Goal: Connect with others: Connect with others

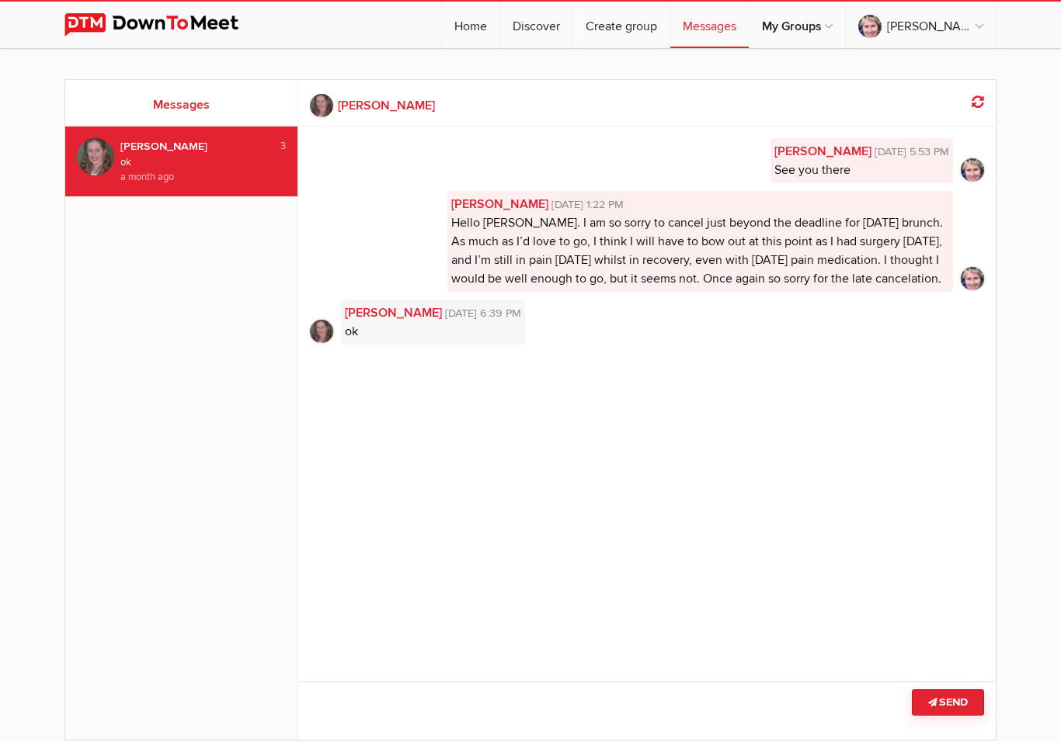
click at [746, 30] on link "Messages" at bounding box center [709, 25] width 78 height 47
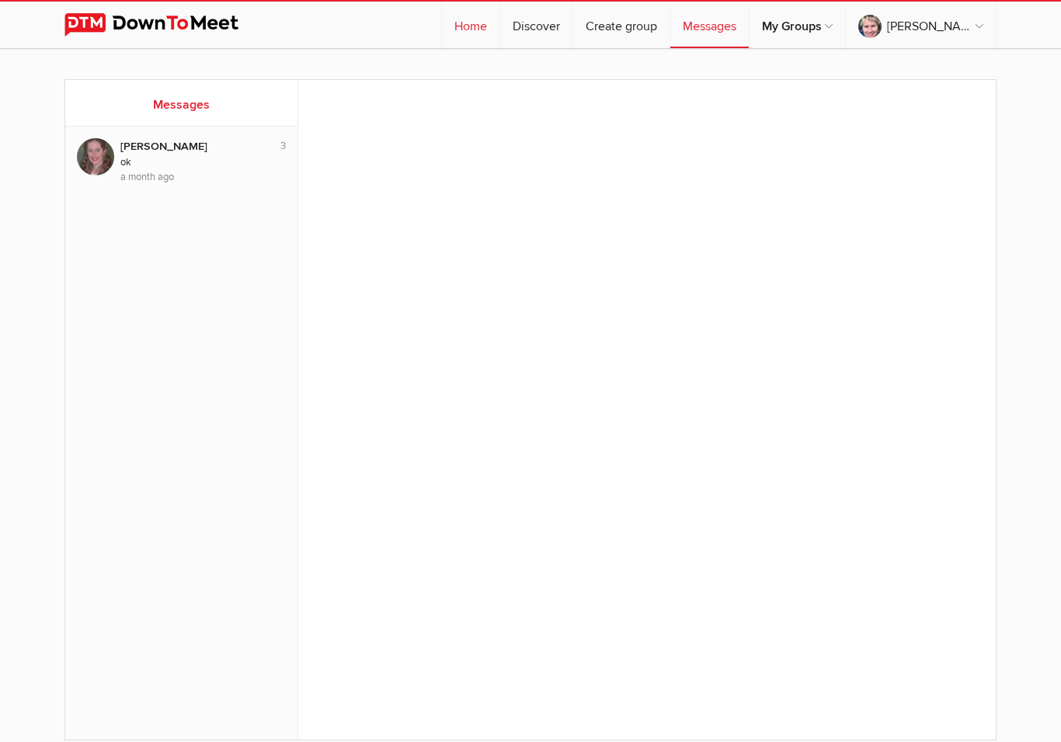
click at [499, 31] on link "Home" at bounding box center [470, 25] width 57 height 47
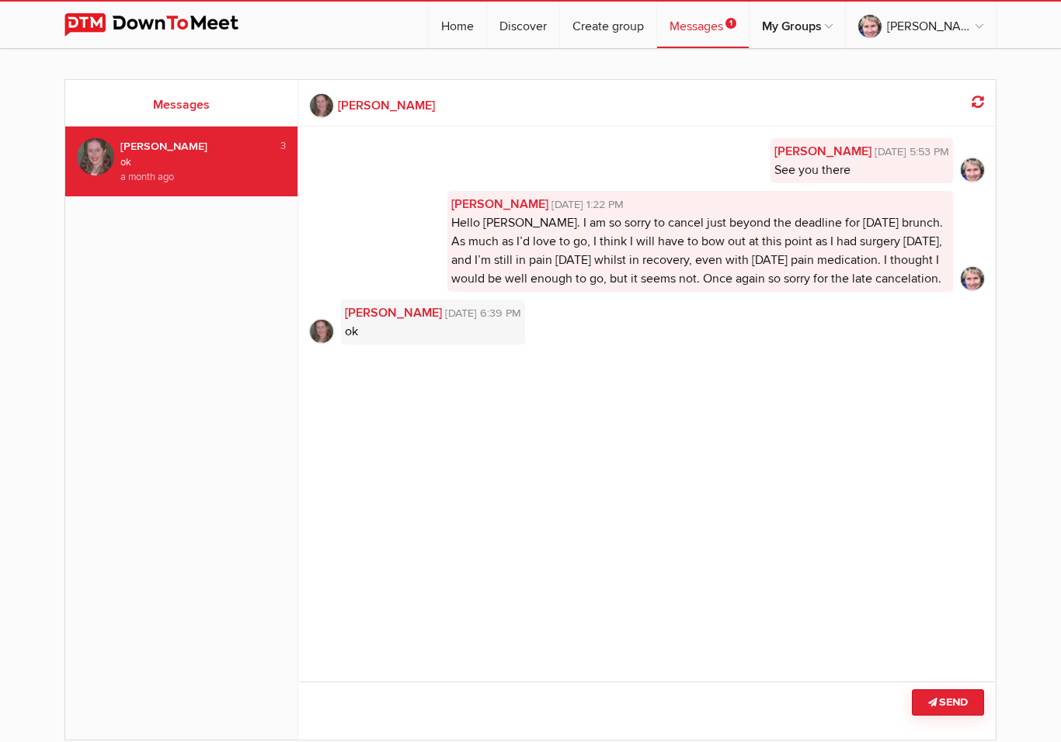
click at [748, 19] on link "Messages 1" at bounding box center [703, 25] width 92 height 47
click at [447, 322] on span "Aug 30, 2025, 6:39 PM" at bounding box center [481, 313] width 79 height 17
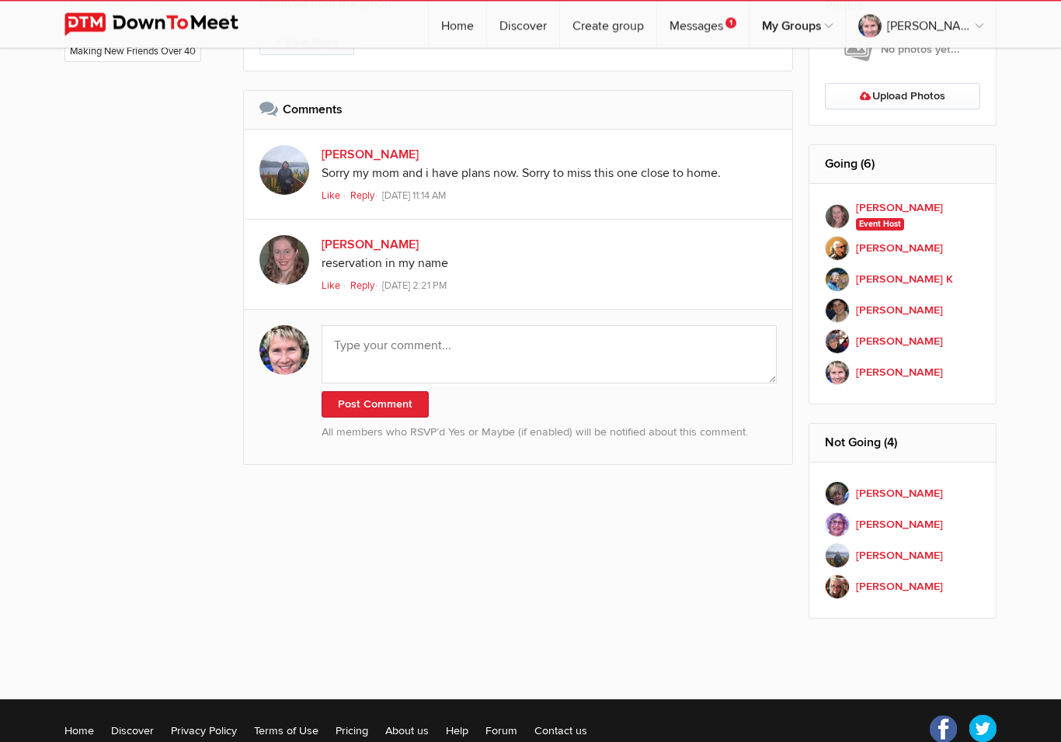
scroll to position [984, 0]
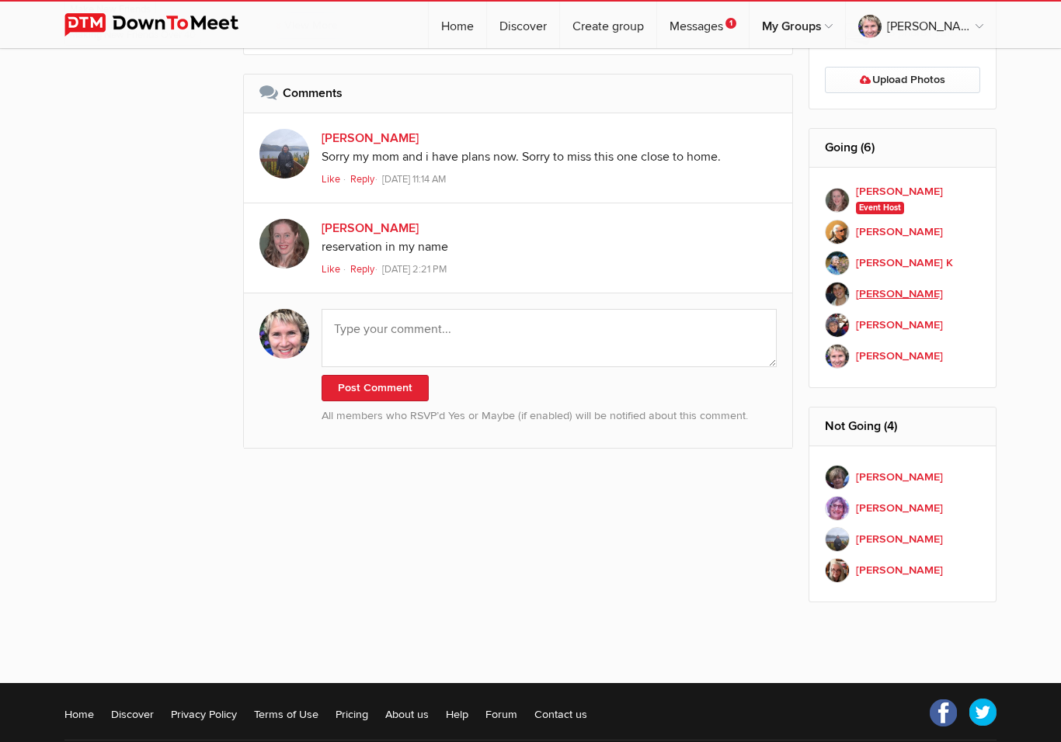
click at [953, 298] on link "[PERSON_NAME] Member" at bounding box center [902, 294] width 156 height 31
click at [880, 264] on b "[PERSON_NAME] K" at bounding box center [904, 263] width 97 height 17
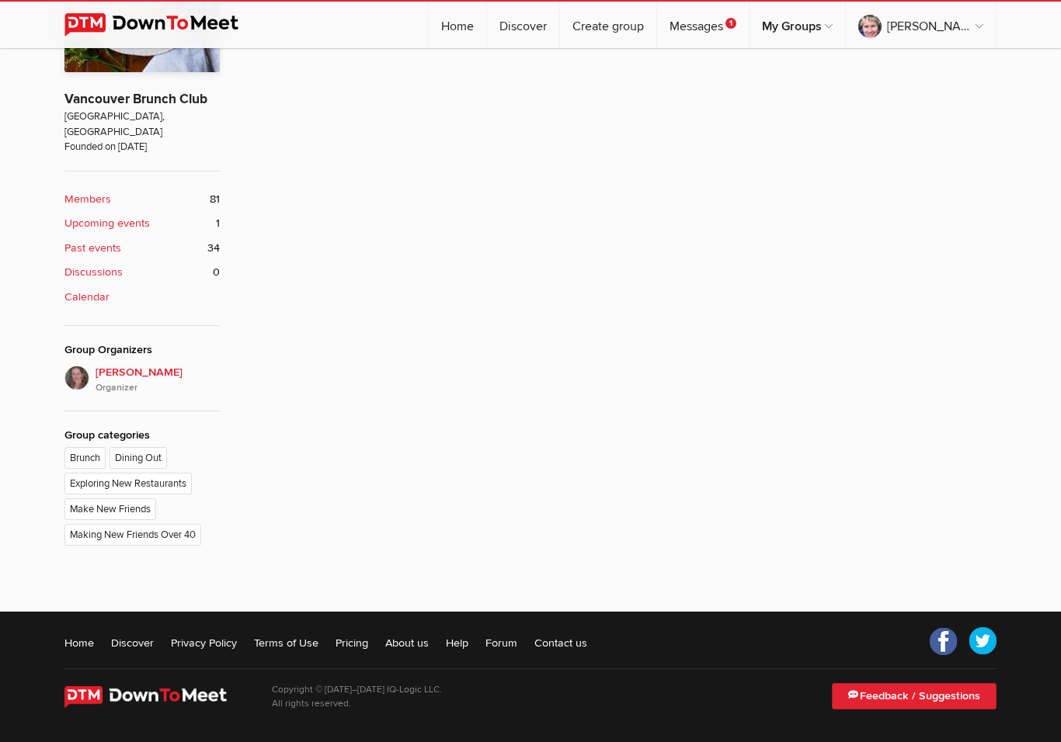
scroll to position [313, 0]
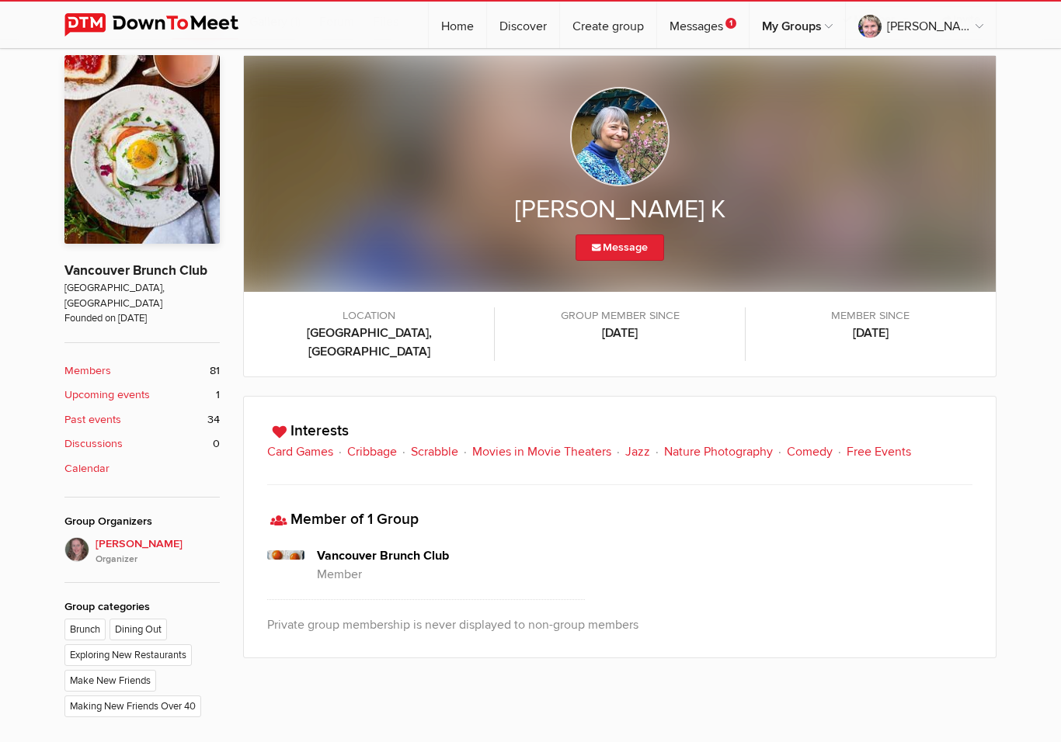
click at [561, 443] on div "Card Games Cribbage Scrabble Movies in Movie Theaters Jazz Nature Photography C…" at bounding box center [619, 452] width 705 height 19
click at [547, 443] on div "Card Games Cribbage Scrabble Movies in Movie Theaters Jazz Nature Photography C…" at bounding box center [619, 452] width 705 height 19
click at [528, 443] on div "Interests Card Games Cribbage Scrabble Movies in Movie Theaters Jazz Nature Pho…" at bounding box center [619, 527] width 753 height 262
click at [530, 445] on div "Interests Card Games Cribbage Scrabble Movies in Movie Theaters Jazz Nature Pho…" at bounding box center [619, 527] width 753 height 262
click at [537, 443] on div "Card Games Cribbage Scrabble Movies in Movie Theaters Jazz Nature Photography C…" at bounding box center [619, 452] width 705 height 19
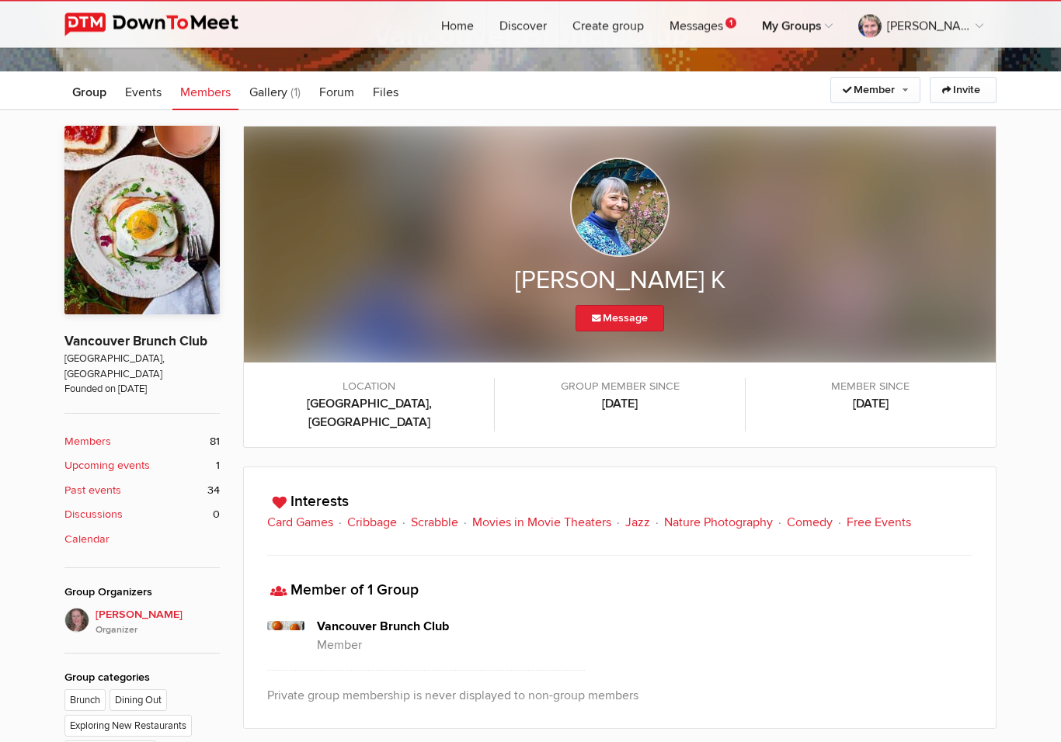
scroll to position [0, 0]
